Goal: Transaction & Acquisition: Subscribe to service/newsletter

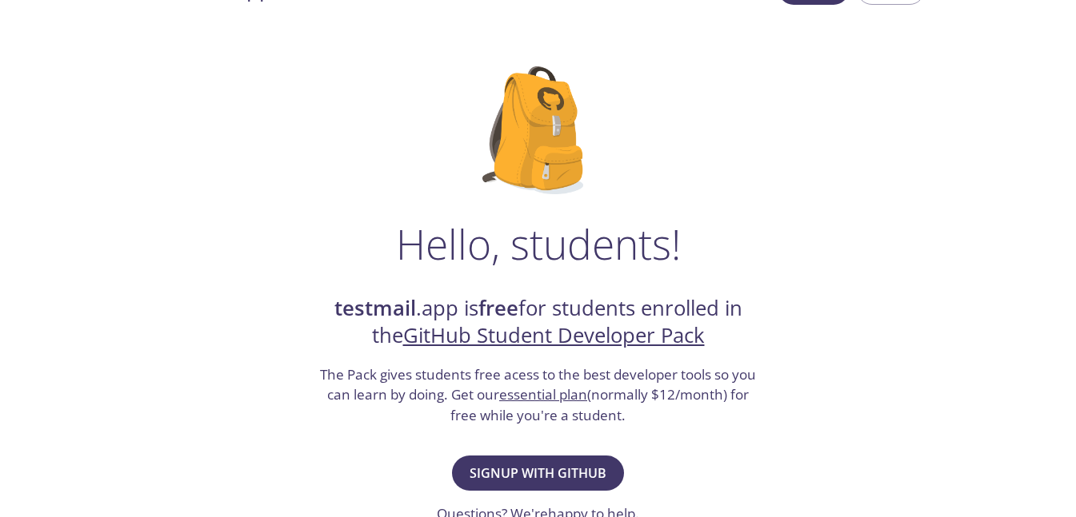
scroll to position [96, 0]
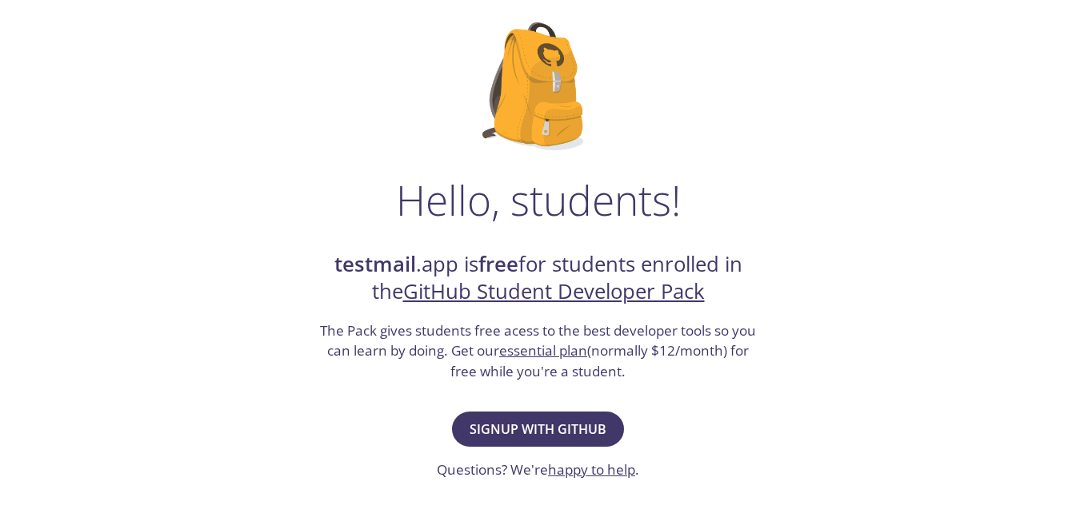
click at [465, 293] on link "GitHub Student Developer Pack" at bounding box center [553, 291] width 301 height 28
click at [575, 425] on span "Signup with GitHub" at bounding box center [537, 429] width 137 height 22
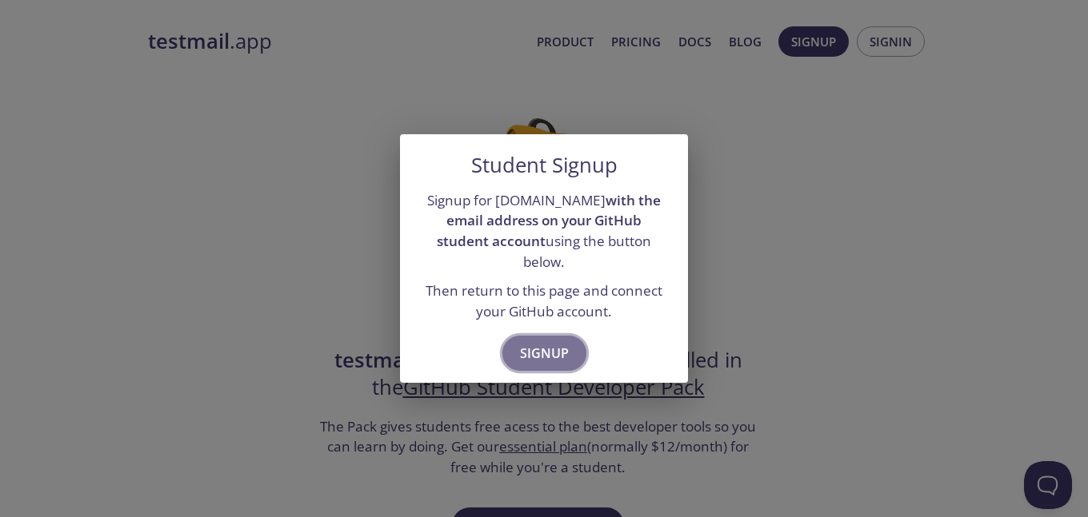
click at [553, 345] on span "Signup" at bounding box center [544, 353] width 49 height 22
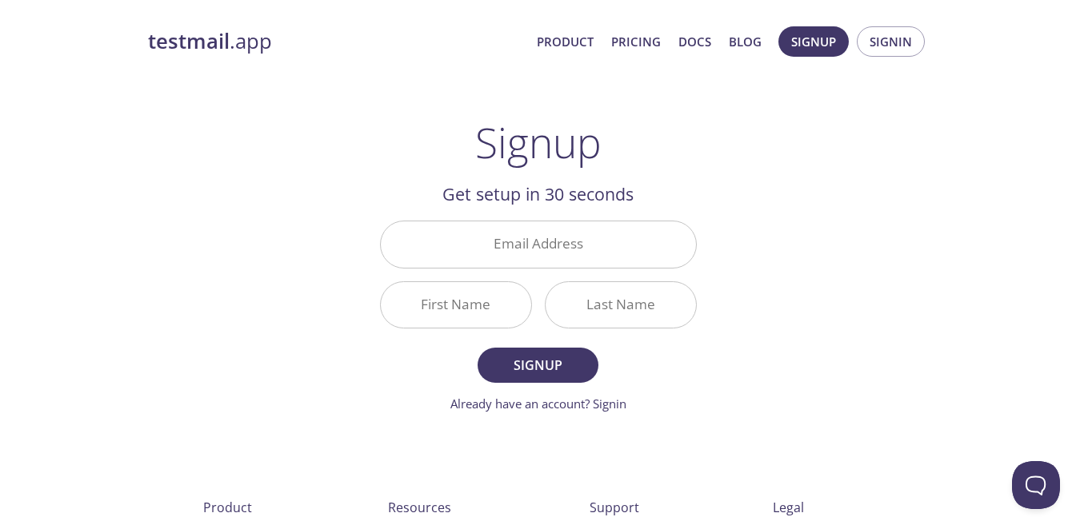
click at [215, 41] on strong "testmail" at bounding box center [189, 41] width 82 height 28
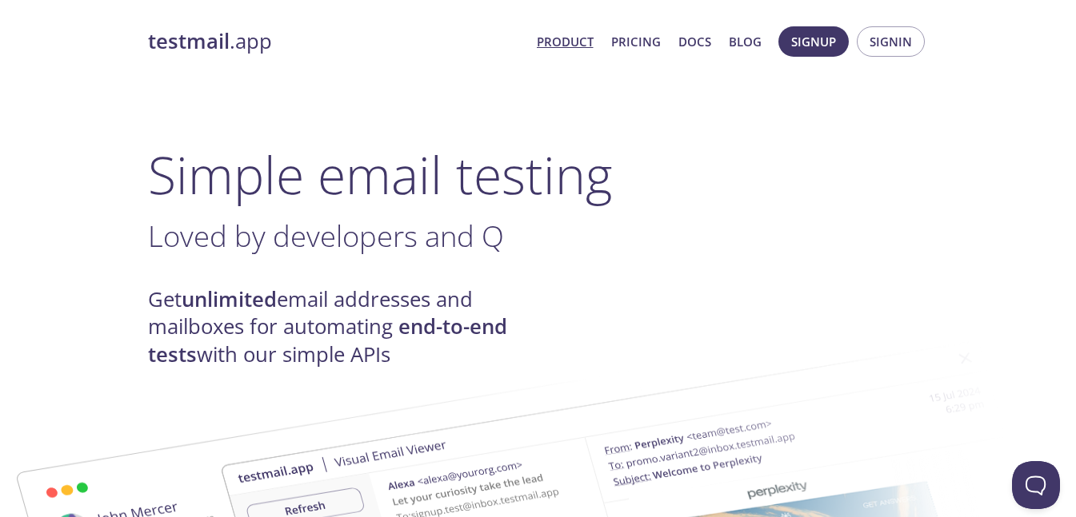
click at [573, 38] on link "Product" at bounding box center [565, 41] width 57 height 21
click at [869, 50] on span "Signin" at bounding box center [890, 41] width 42 height 21
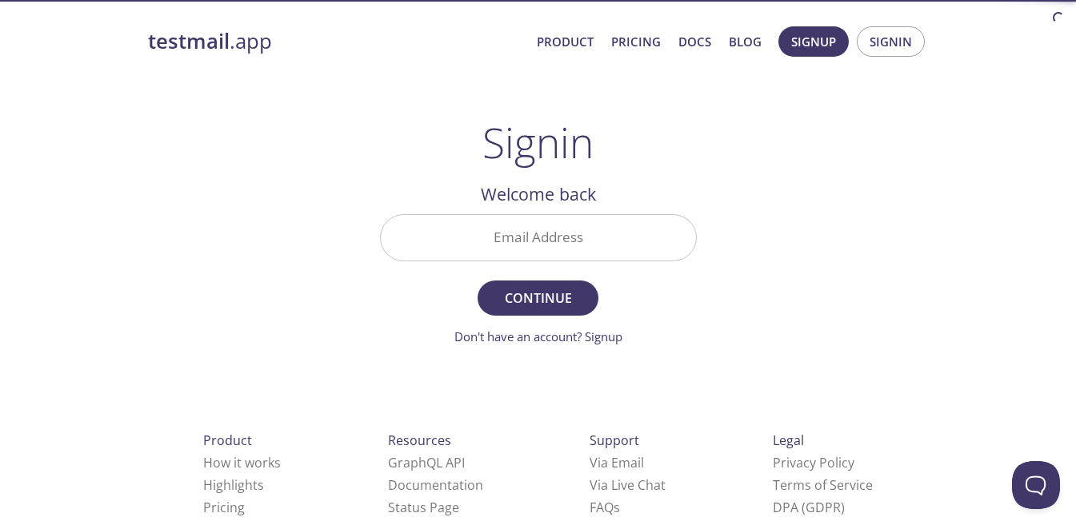
click at [565, 259] on input "Email Address" at bounding box center [538, 238] width 315 height 46
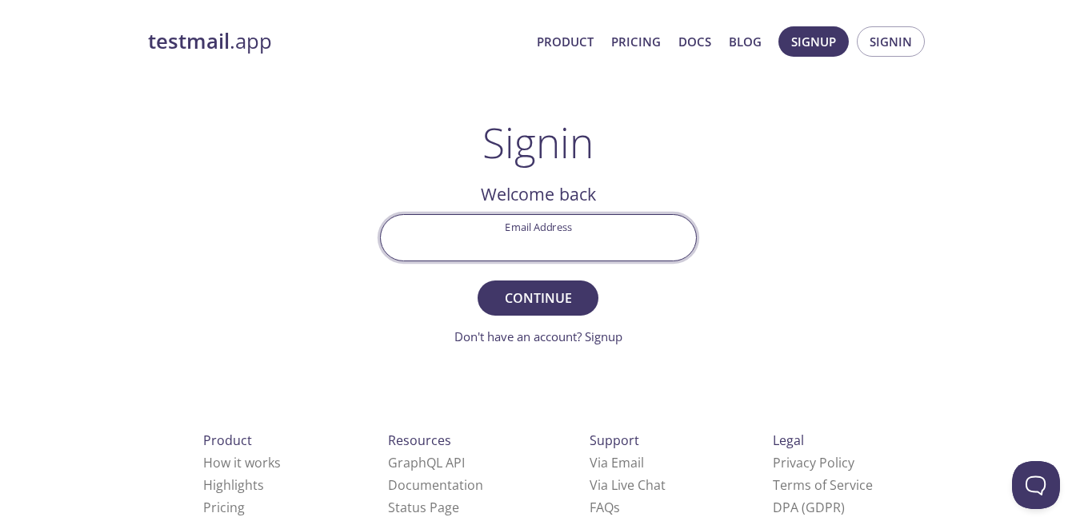
type input "[PERSON_NAME][EMAIL_ADDRESS][DOMAIN_NAME]"
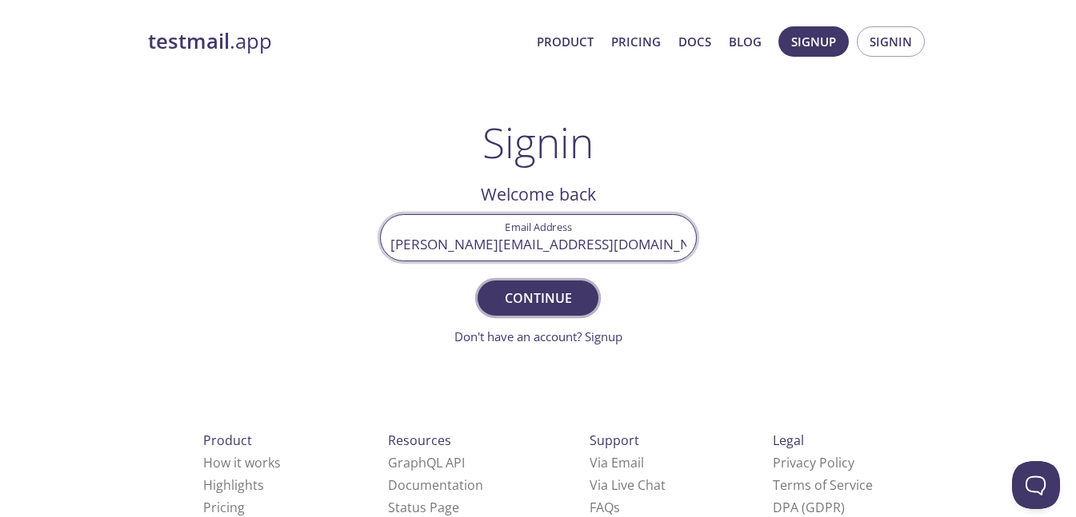
click at [552, 305] on span "Continue" at bounding box center [537, 298] width 85 height 22
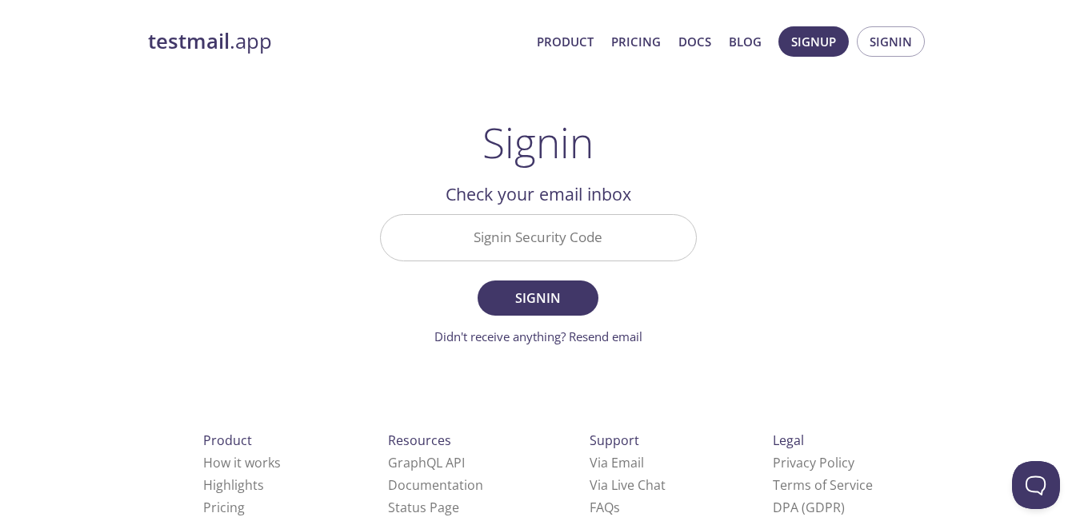
click at [593, 242] on input "Signin Security Code" at bounding box center [538, 238] width 315 height 46
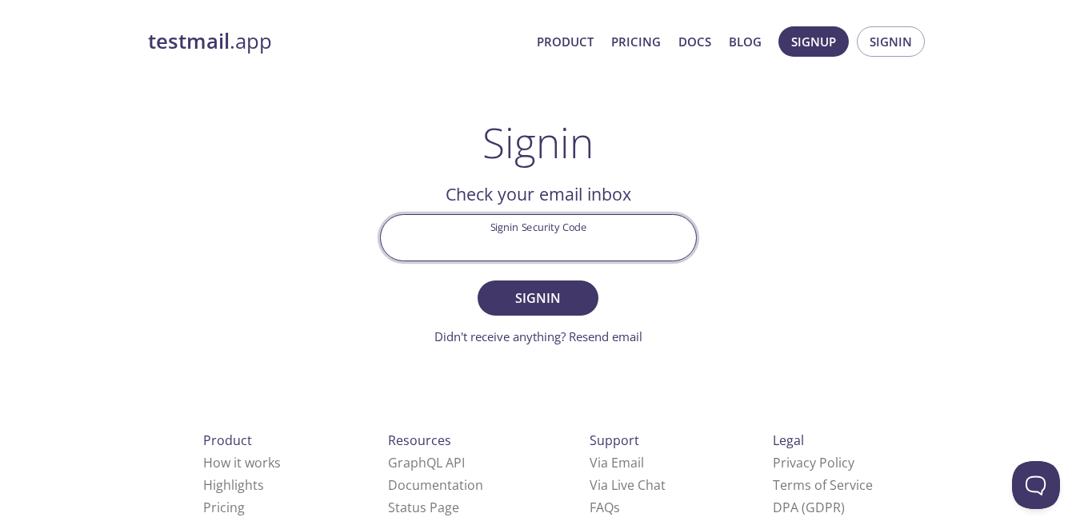
click at [555, 242] on input "Signin Security Code" at bounding box center [538, 238] width 315 height 46
type input "HRCXQGQ"
click at [538, 290] on span "Signin" at bounding box center [537, 298] width 85 height 22
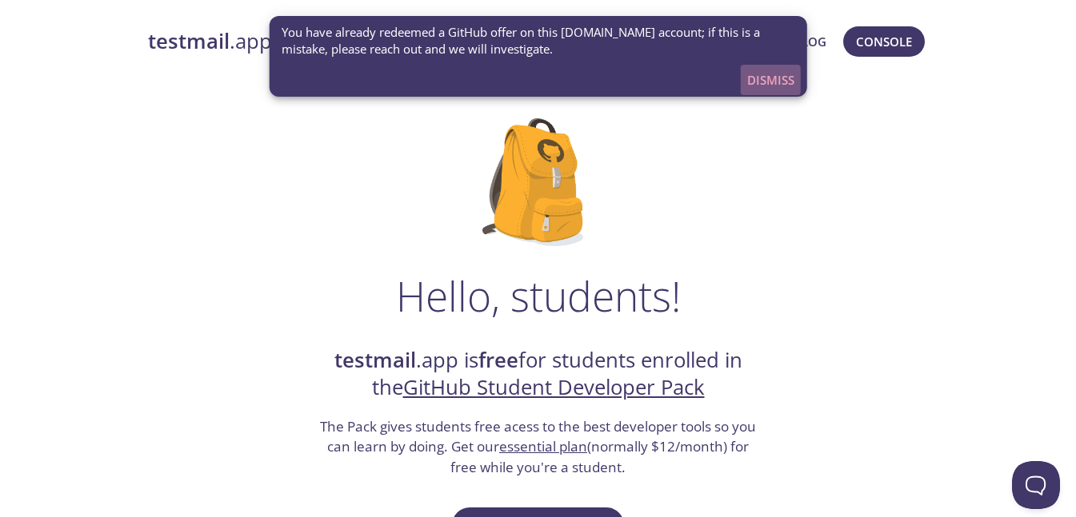
click at [759, 86] on span "Dismiss" at bounding box center [770, 80] width 47 height 21
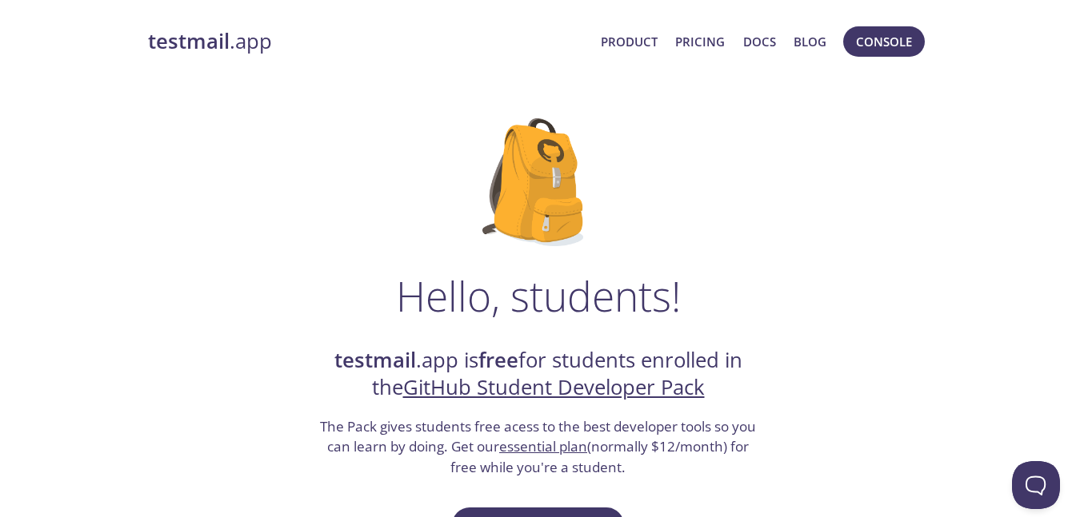
click at [249, 53] on link "testmail .app" at bounding box center [368, 41] width 441 height 27
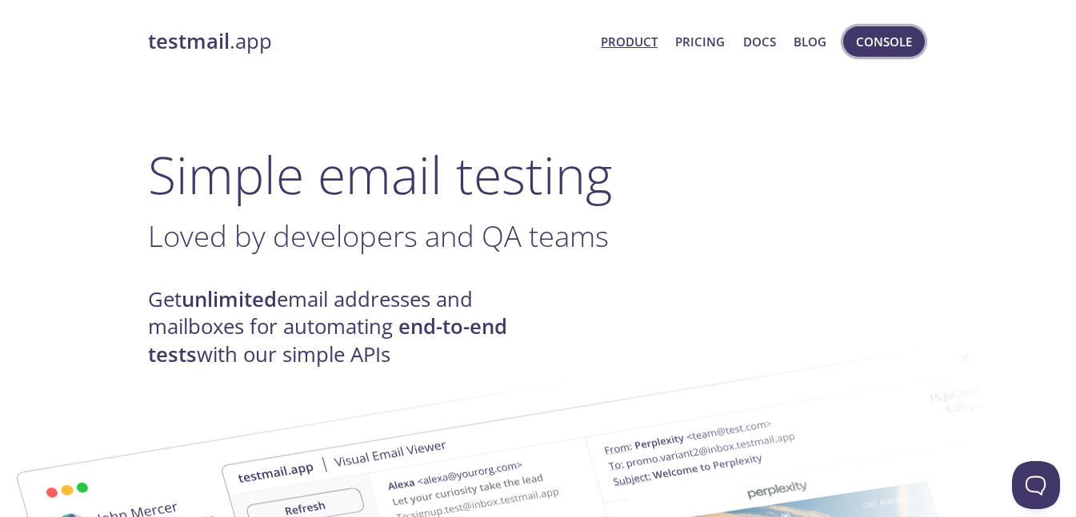
click at [892, 51] on span "Console" at bounding box center [884, 41] width 56 height 21
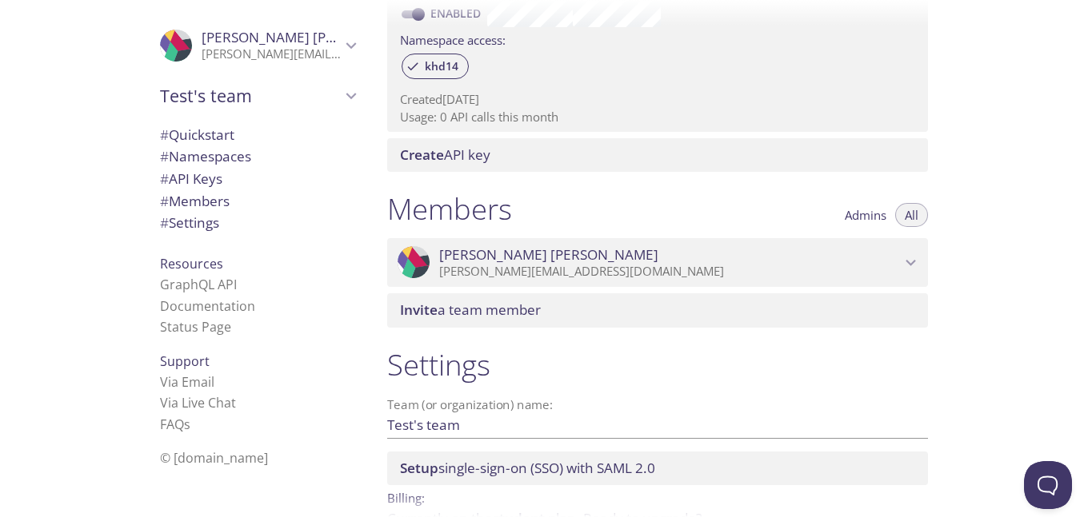
scroll to position [576, 0]
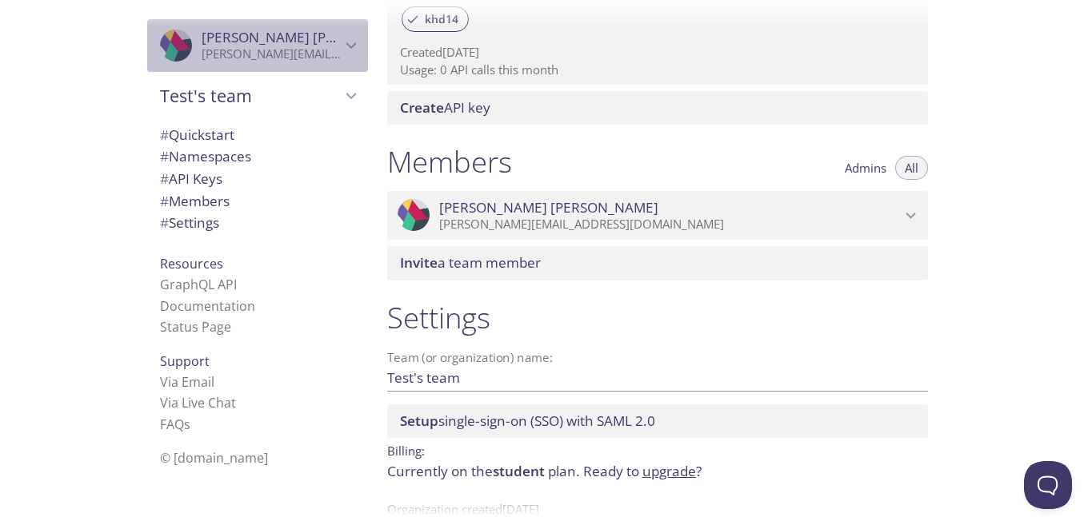
click at [333, 64] on div ".cls-1 { fill: #6d5ca8; } .cls-2 { fill: #3fc191; } .cls-3 { fill: #3b4752; } .…" at bounding box center [257, 45] width 221 height 53
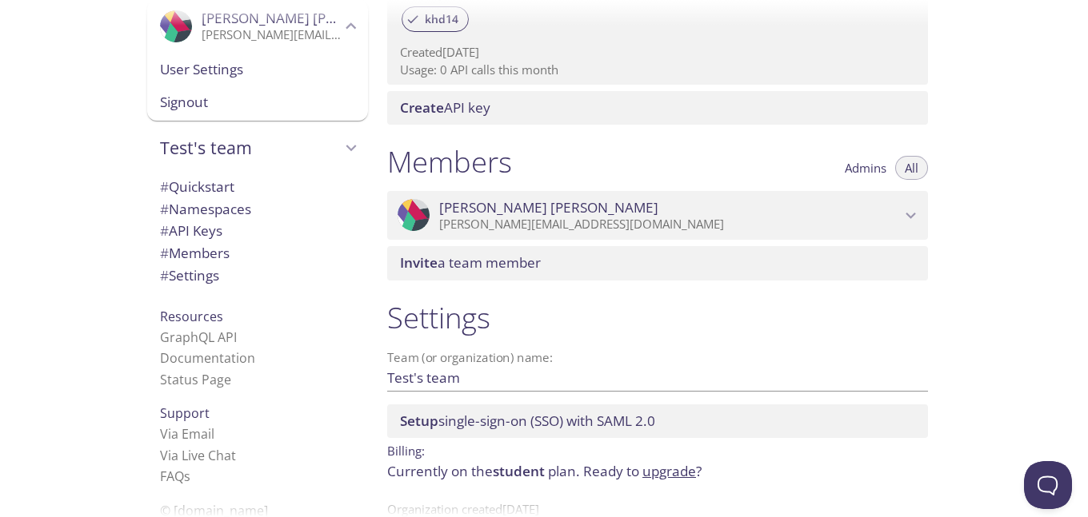
scroll to position [30, 0]
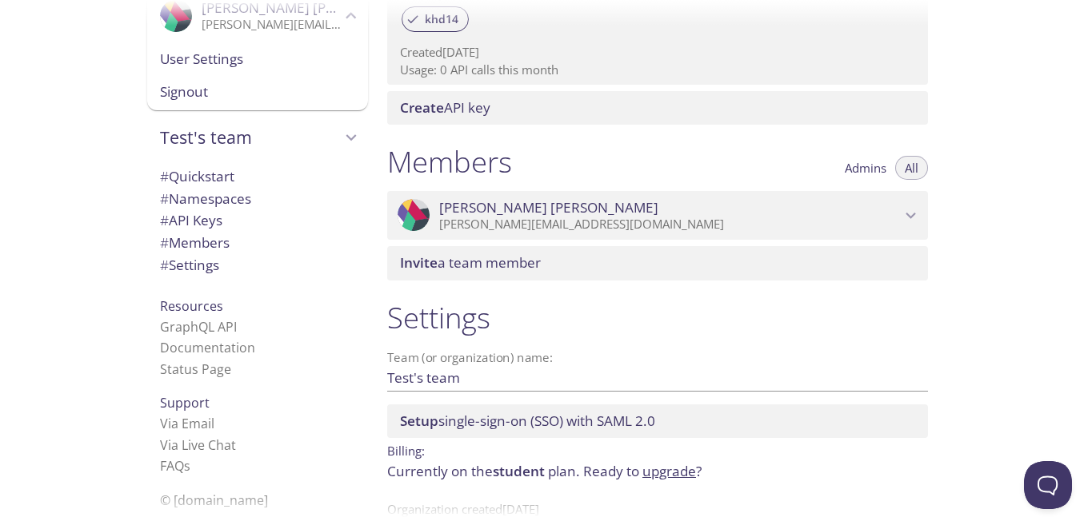
click at [291, 241] on span "# Members" at bounding box center [257, 243] width 195 height 21
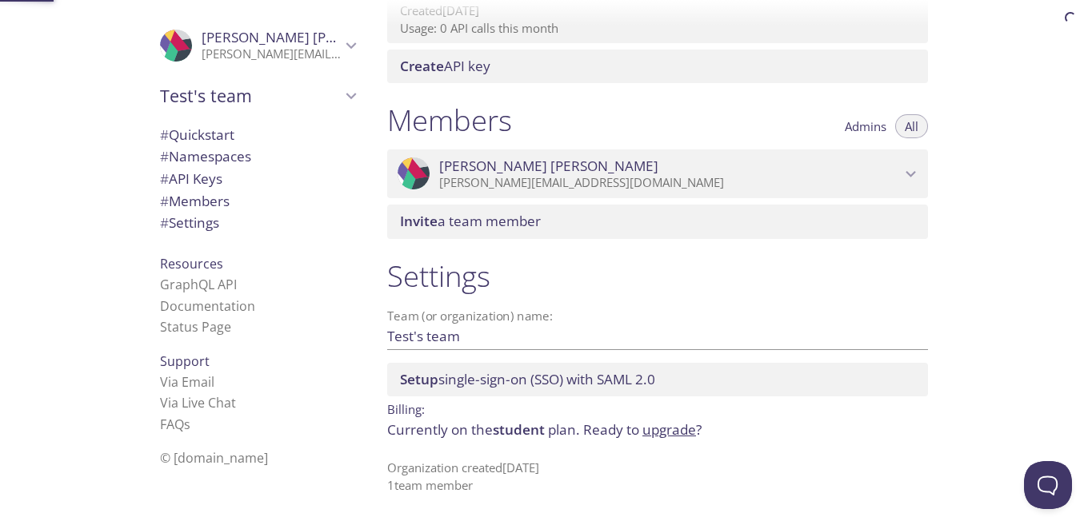
scroll to position [620, 0]
click at [218, 226] on span "# Settings" at bounding box center [257, 223] width 195 height 21
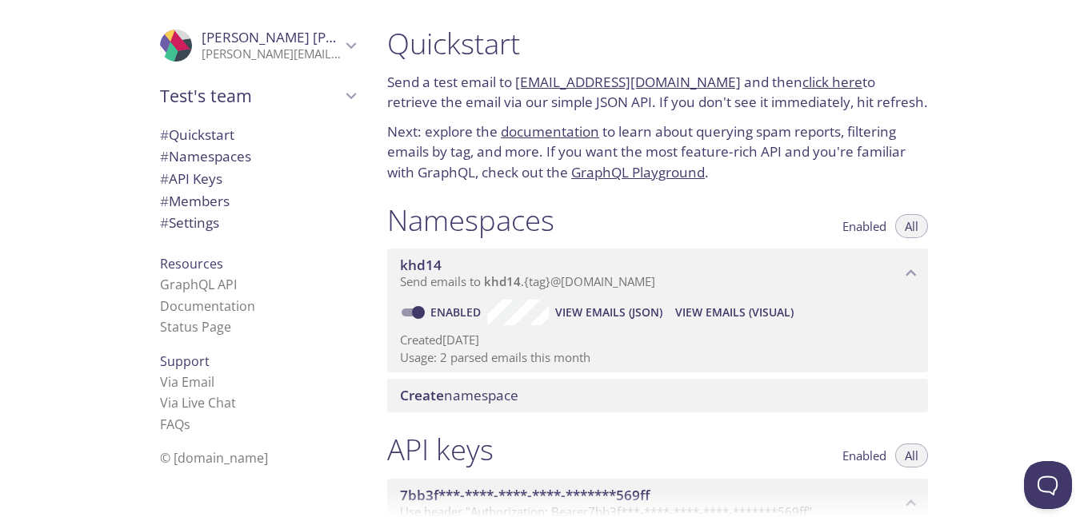
click at [346, 39] on icon "Daniel Lara" at bounding box center [351, 45] width 21 height 21
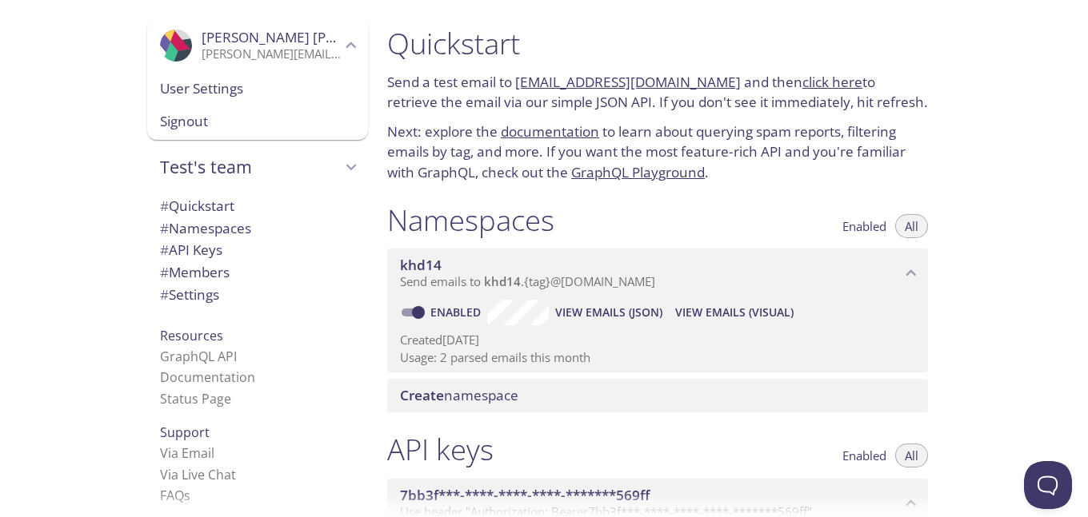
click at [220, 98] on span "User Settings" at bounding box center [257, 88] width 195 height 21
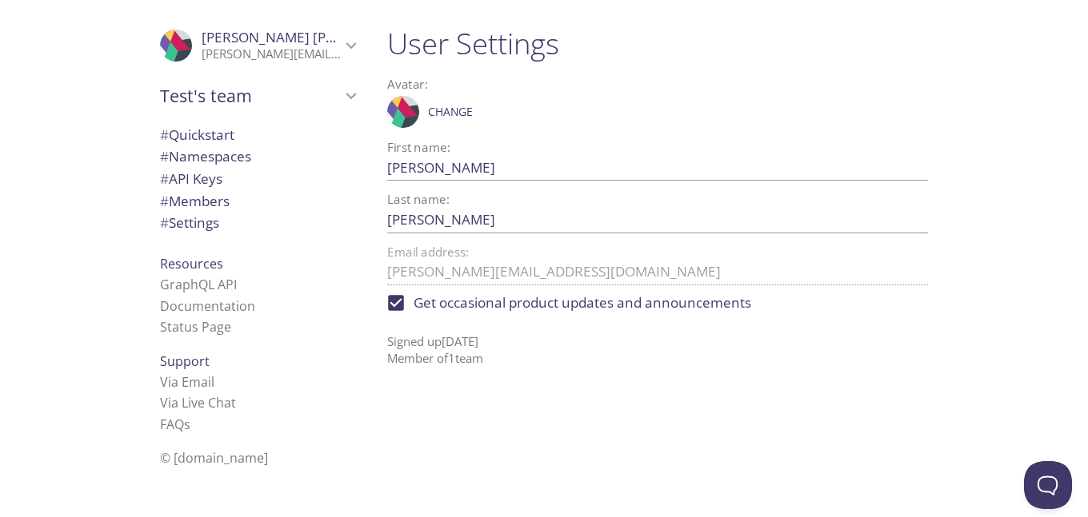
click at [284, 161] on span "# Namespaces" at bounding box center [257, 156] width 195 height 21
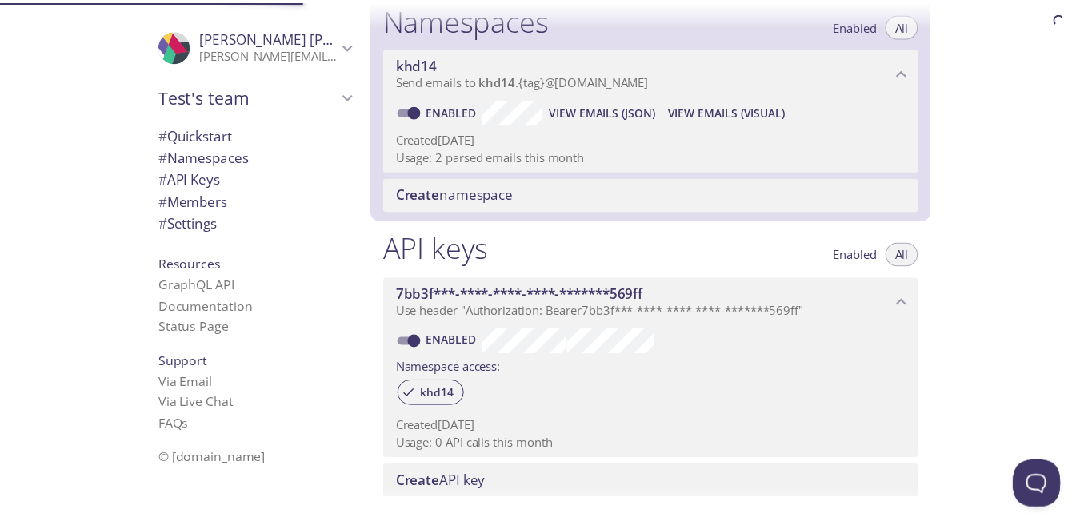
scroll to position [202, 0]
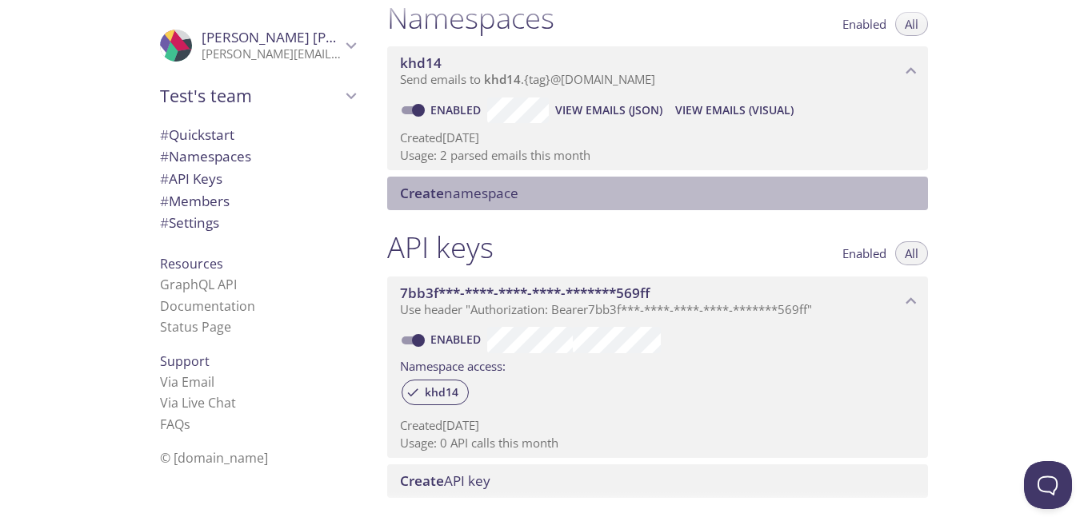
click at [453, 188] on span "Create namespace" at bounding box center [459, 193] width 118 height 18
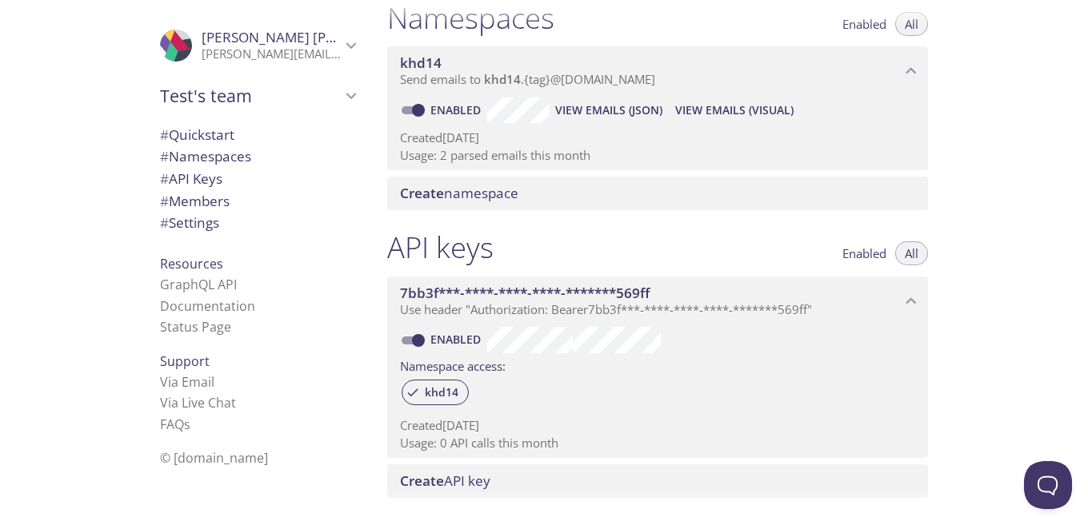
click at [453, 188] on span "Create namespace" at bounding box center [459, 193] width 118 height 18
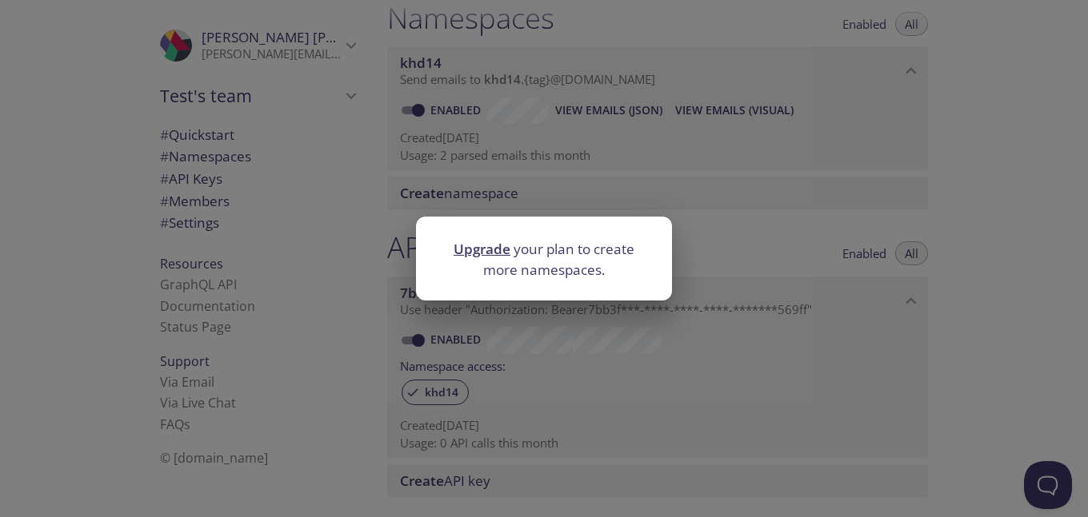
click at [491, 246] on link "Upgrade" at bounding box center [481, 249] width 57 height 18
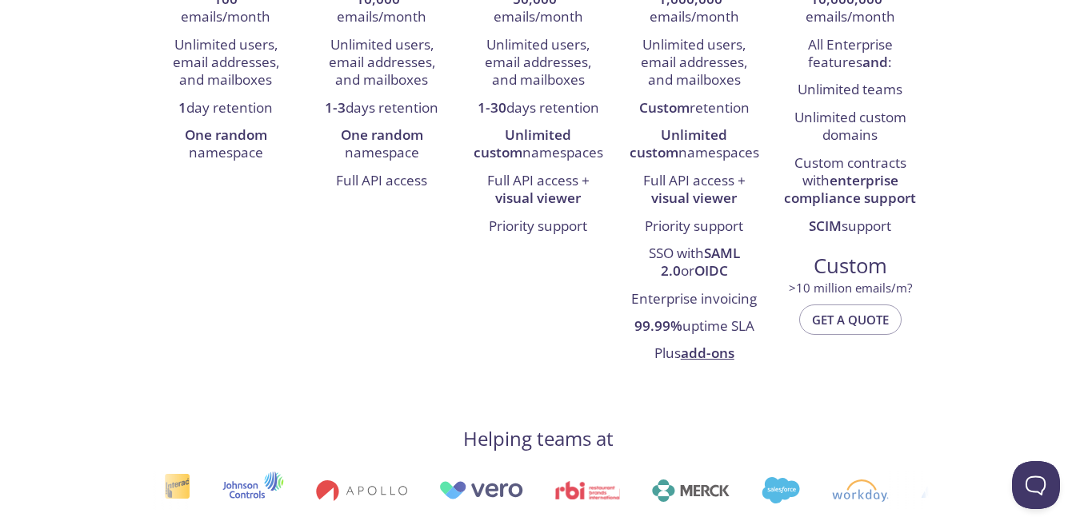
scroll to position [384, 0]
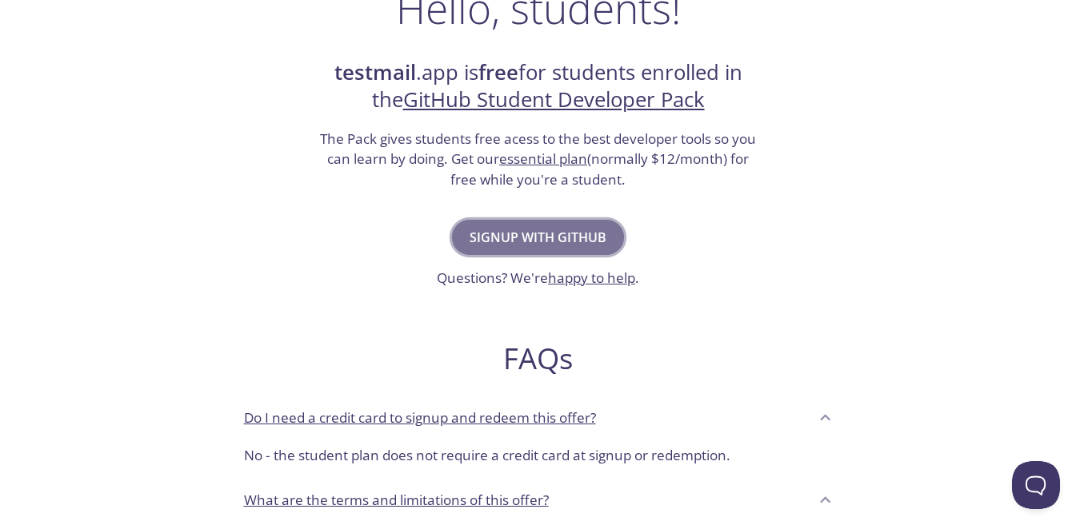
click at [588, 245] on span "Signup with GitHub" at bounding box center [537, 237] width 137 height 22
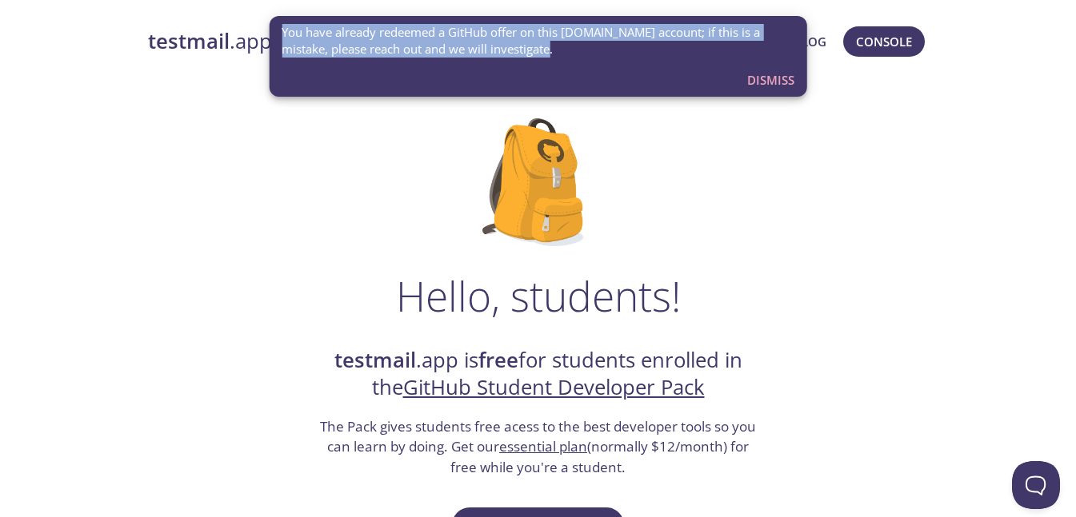
drag, startPoint x: 506, startPoint y: 50, endPoint x: 274, endPoint y: 36, distance: 232.3
click at [274, 36] on div "You have already redeemed a GitHub offer on this testmail.app account; if this …" at bounding box center [538, 56] width 538 height 81
copy span "You have already redeemed a GitHub offer on this [DOMAIN_NAME] account; if this…"
click at [773, 70] on span "Dismiss" at bounding box center [770, 80] width 47 height 21
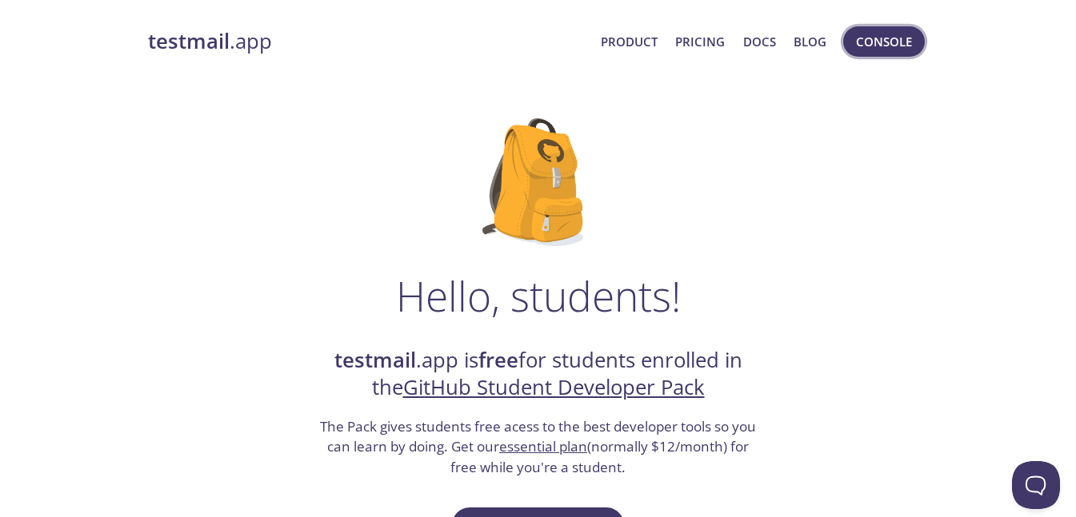
click at [860, 36] on span "Console" at bounding box center [884, 41] width 56 height 21
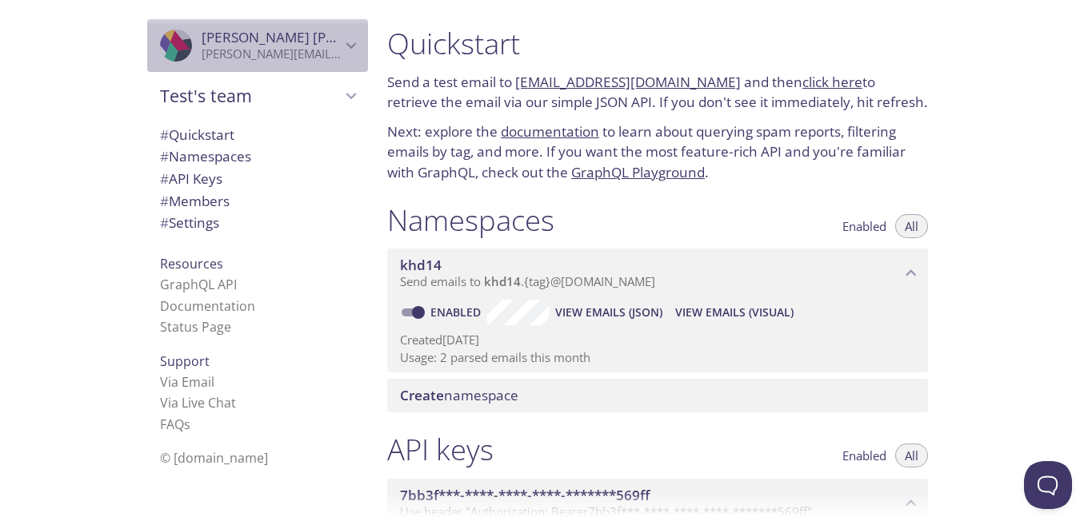
click at [269, 32] on span "Daniel Lara" at bounding box center [271, 38] width 139 height 18
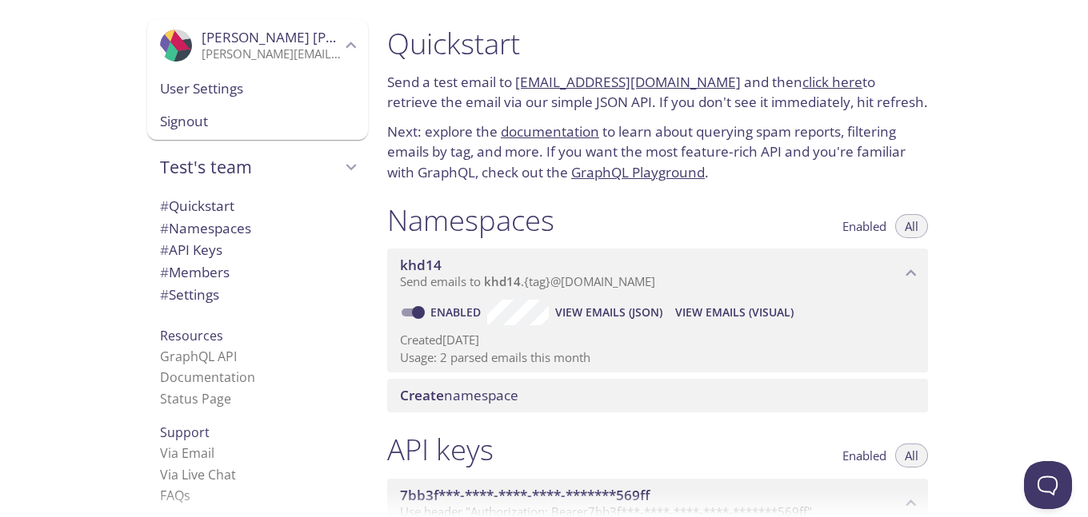
click at [236, 122] on span "Signout" at bounding box center [257, 121] width 195 height 21
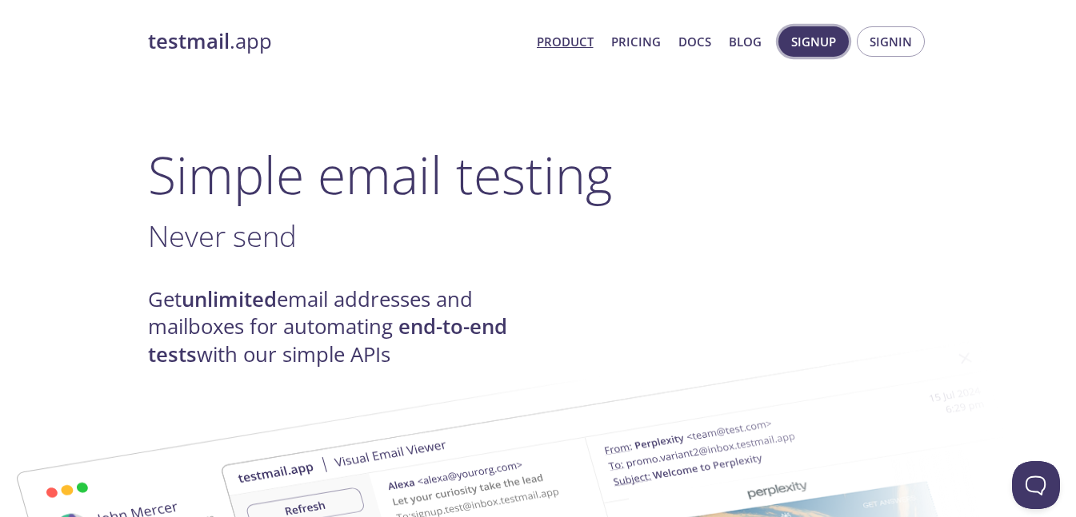
click at [824, 39] on span "Signup" at bounding box center [813, 41] width 45 height 21
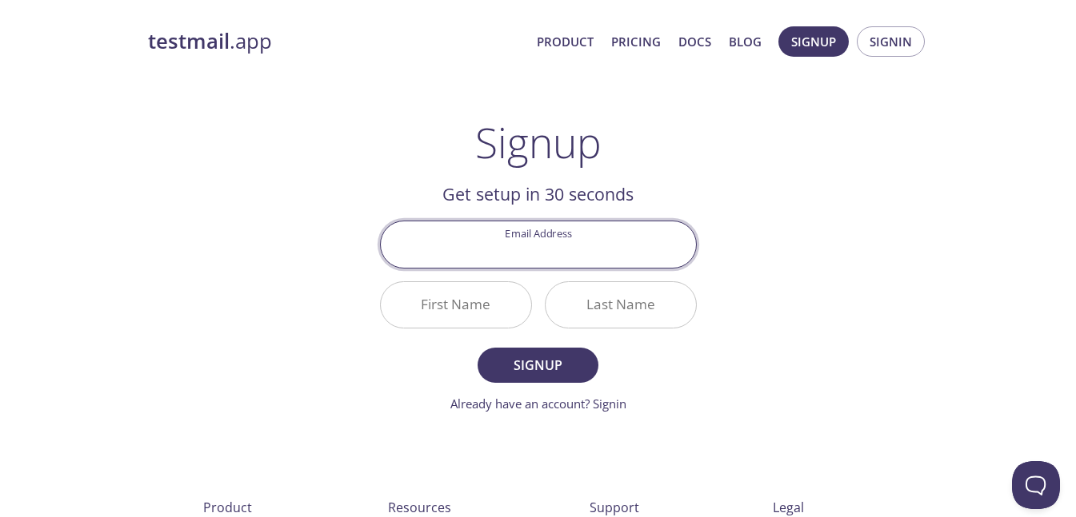
click at [575, 244] on input "Email Address" at bounding box center [538, 244] width 315 height 46
type input "daniel.lara@ginfo-tech.com.mx"
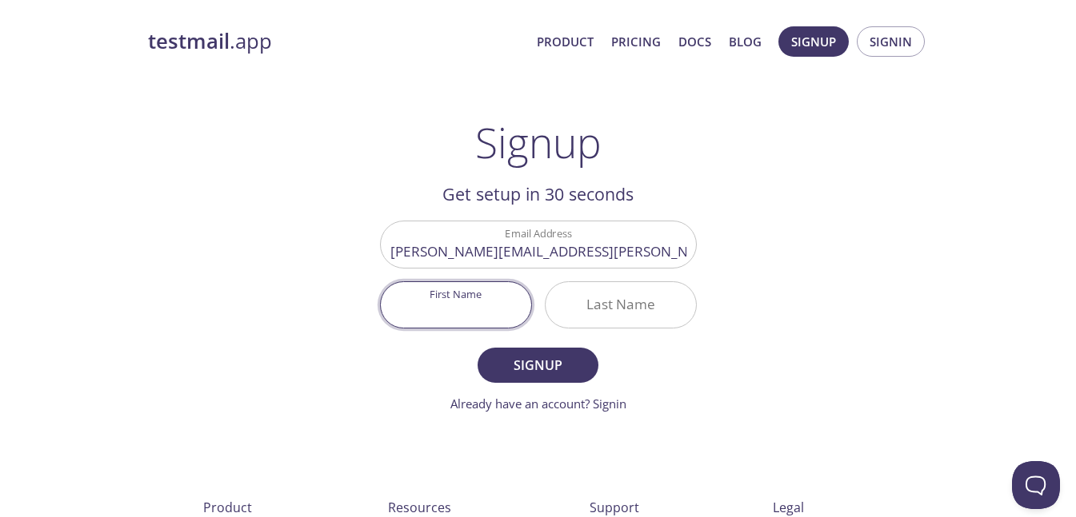
click at [451, 294] on input "First Name" at bounding box center [456, 305] width 150 height 46
type input "[PERSON_NAME]"
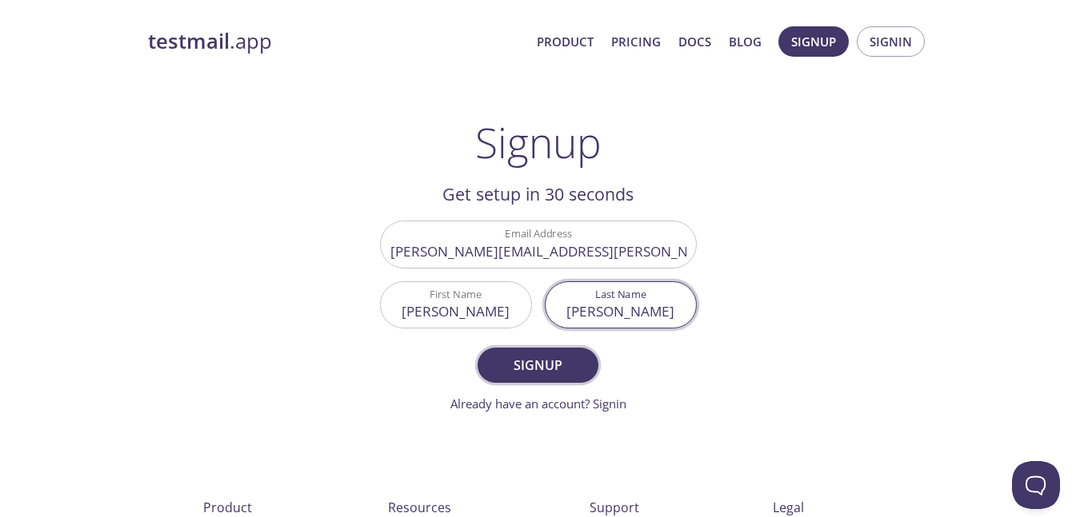
type input "[PERSON_NAME]"
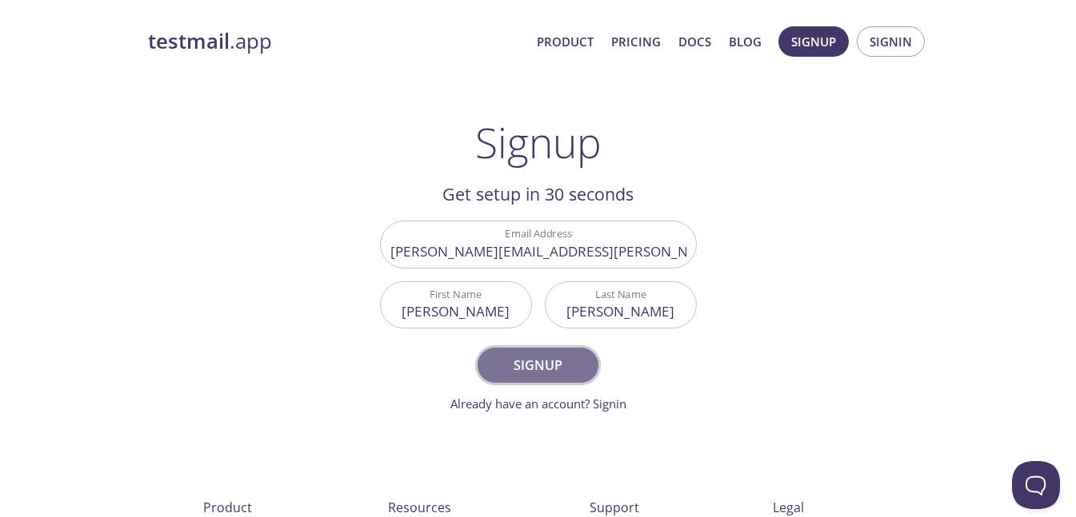
click at [505, 358] on span "Signup" at bounding box center [537, 365] width 85 height 22
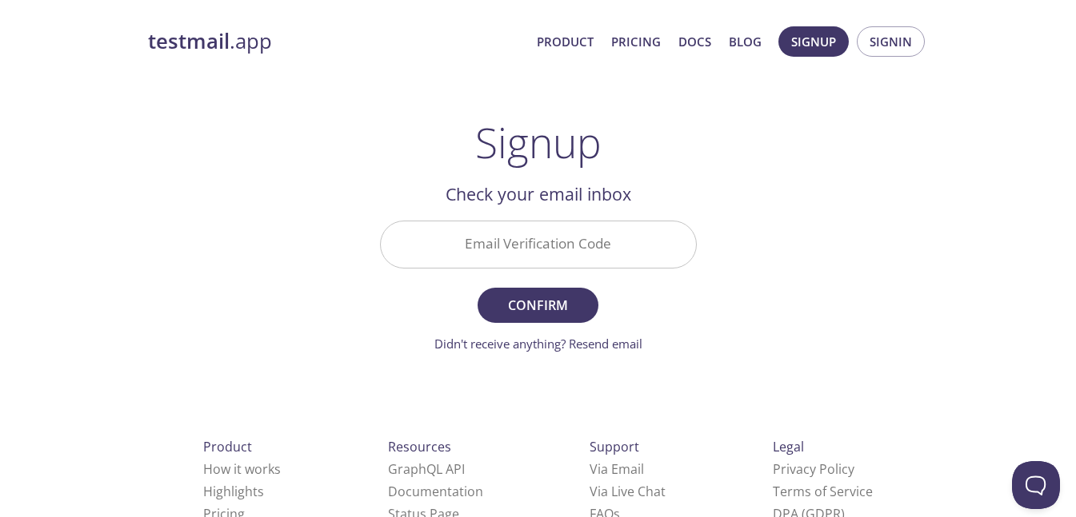
click at [570, 239] on input "Email Verification Code" at bounding box center [538, 244] width 315 height 46
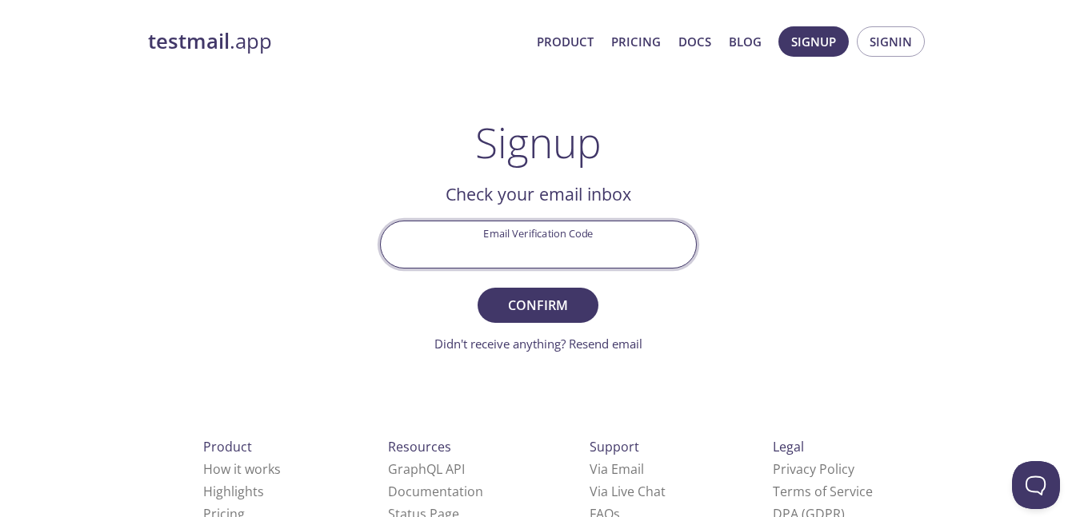
type input "G"
type input "PTXGN8D"
click at [556, 293] on button "Confirm" at bounding box center [537, 305] width 120 height 35
